Goal: Task Accomplishment & Management: Use online tool/utility

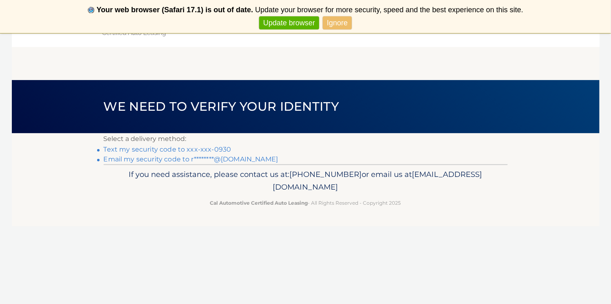
click at [218, 148] on link "Text my security code to xxx-xxx-0930" at bounding box center [168, 149] width 128 height 8
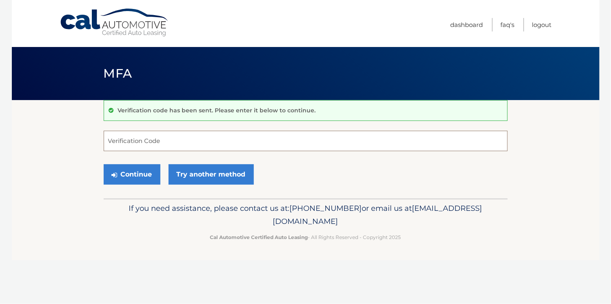
click at [151, 141] on input "Verification Code" at bounding box center [306, 141] width 404 height 20
type input "160647"
click at [132, 173] on button "Continue" at bounding box center [132, 174] width 57 height 20
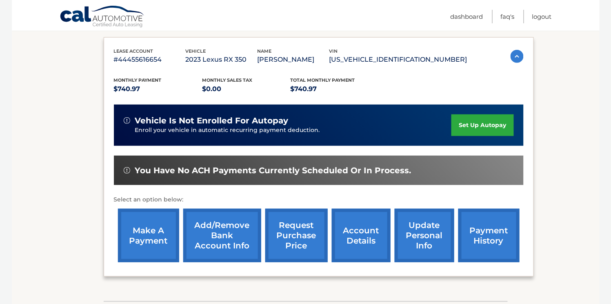
scroll to position [140, 0]
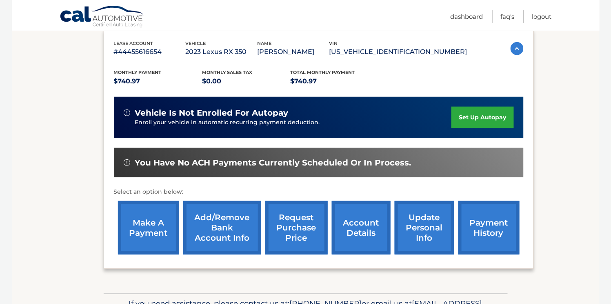
click at [149, 222] on link "make a payment" at bounding box center [148, 227] width 61 height 53
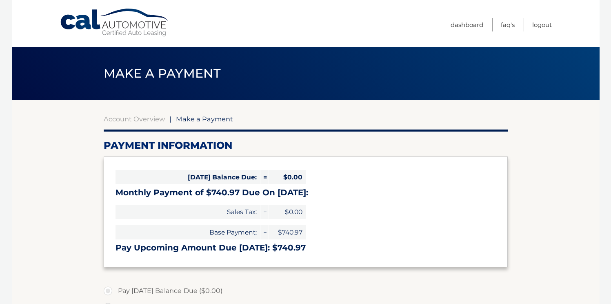
select select "MzY0YTViMTEtMzFjZS00YTYyLThhYzQtZTRjMGI1ZjY2YzY5"
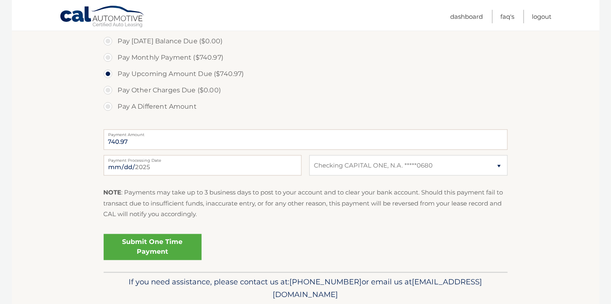
scroll to position [256, 0]
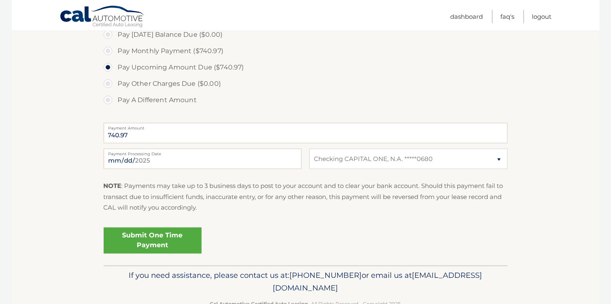
click at [142, 241] on link "Submit One Time Payment" at bounding box center [153, 240] width 98 height 26
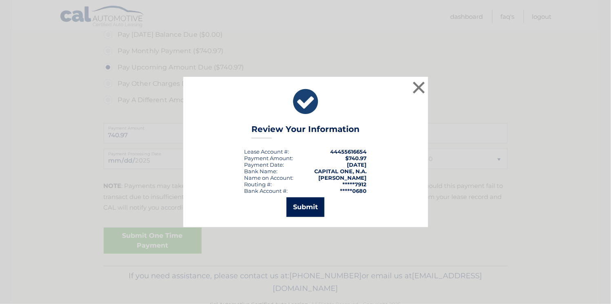
click at [301, 204] on button "Submit" at bounding box center [306, 207] width 38 height 20
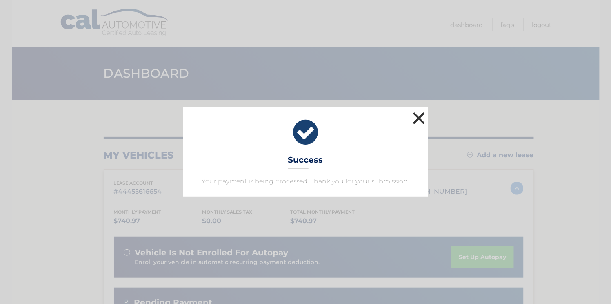
click at [417, 118] on button "×" at bounding box center [419, 118] width 16 height 16
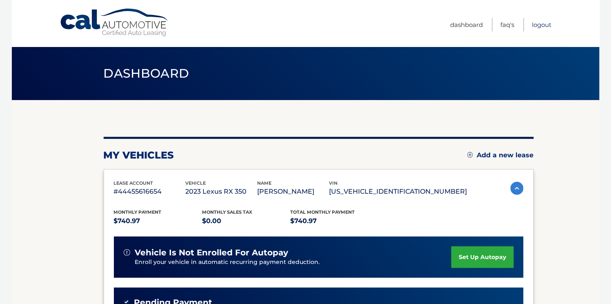
click at [542, 24] on link "Logout" at bounding box center [542, 24] width 20 height 13
